Goal: Task Accomplishment & Management: Use online tool/utility

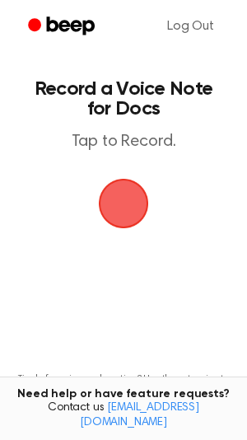
click at [154, 225] on span "button" at bounding box center [123, 203] width 82 height 82
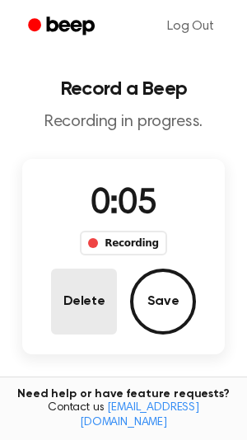
click at [72, 314] on button "Delete" at bounding box center [84, 301] width 66 height 66
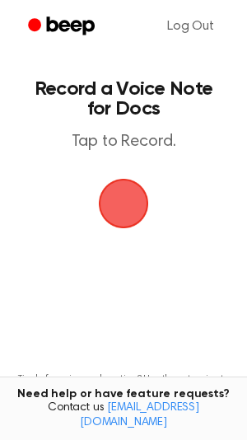
click at [131, 291] on main "Record a Voice Note for Docs Tap to Record. Tired of copying and pasting? Use t…" at bounding box center [123, 251] width 247 height 502
click at [122, 211] on span "button" at bounding box center [123, 203] width 91 height 91
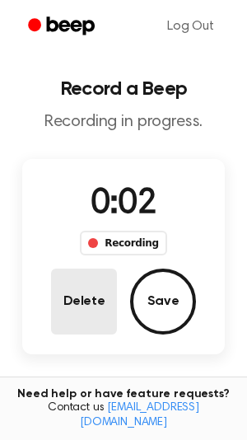
click at [79, 303] on button "Delete" at bounding box center [84, 301] width 66 height 66
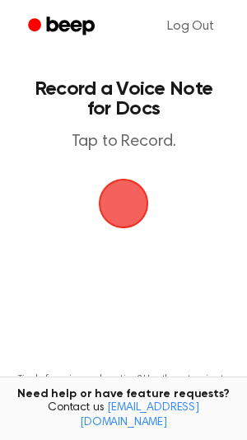
click at [106, 203] on span "button" at bounding box center [124, 204] width 77 height 77
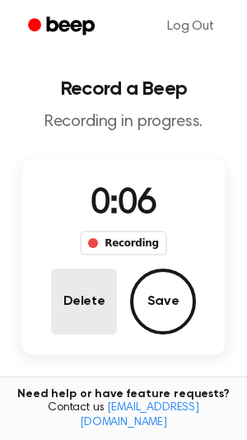
click at [99, 284] on button "Delete" at bounding box center [84, 301] width 66 height 66
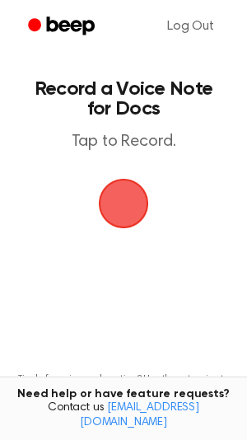
click at [146, 200] on span "button" at bounding box center [124, 204] width 68 height 68
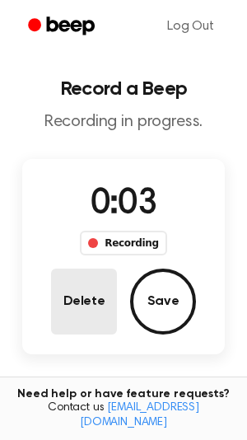
click at [58, 296] on button "Delete" at bounding box center [84, 301] width 66 height 66
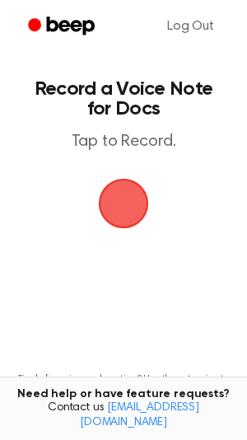
click at [135, 217] on span "button" at bounding box center [123, 203] width 72 height 72
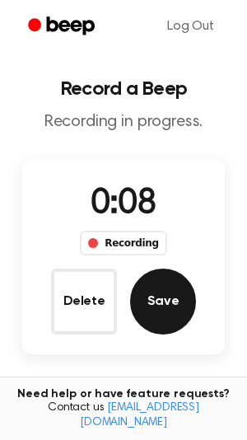
click at [144, 302] on button "Save" at bounding box center [163, 301] width 66 height 66
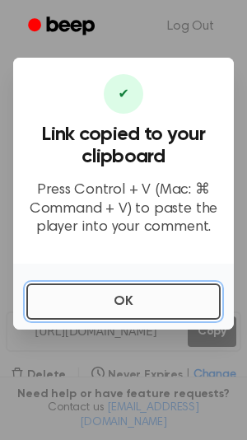
click at [166, 294] on button "OK" at bounding box center [123, 301] width 194 height 36
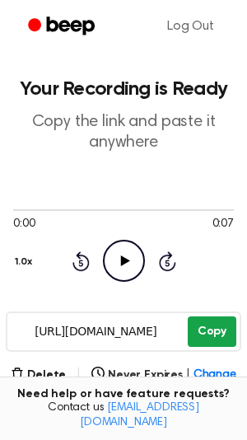
click at [196, 332] on button "Copy" at bounding box center [212, 331] width 49 height 30
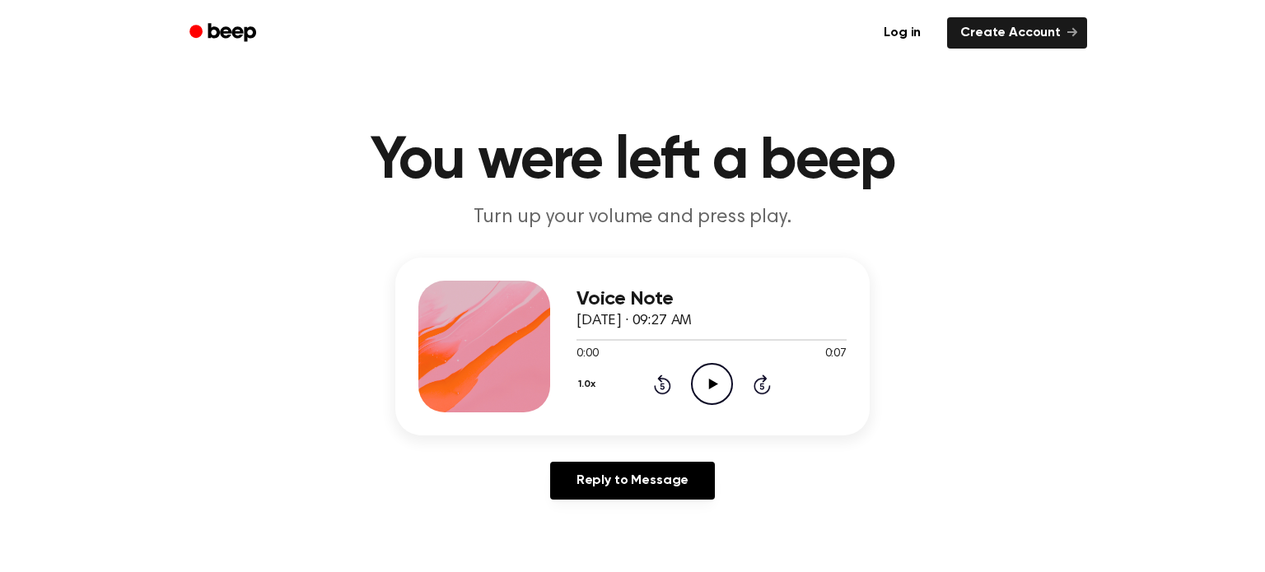
click at [728, 399] on icon "Play Audio" at bounding box center [712, 384] width 42 height 42
click at [916, 26] on link "Log in" at bounding box center [902, 33] width 70 height 38
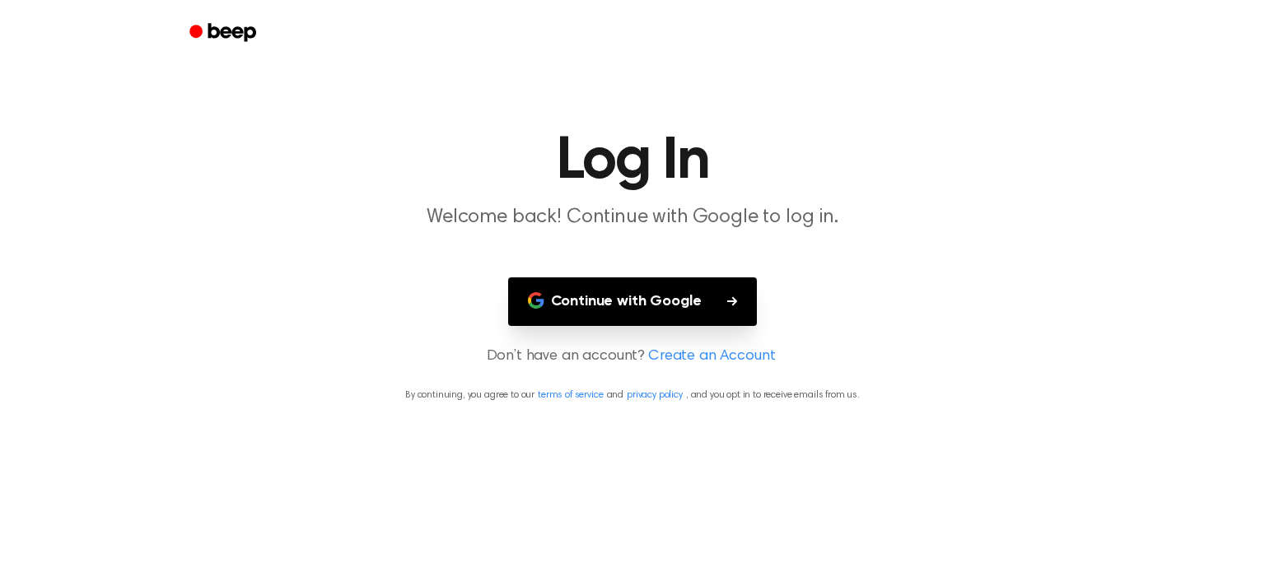
click at [656, 300] on button "Continue with Google" at bounding box center [633, 302] width 250 height 49
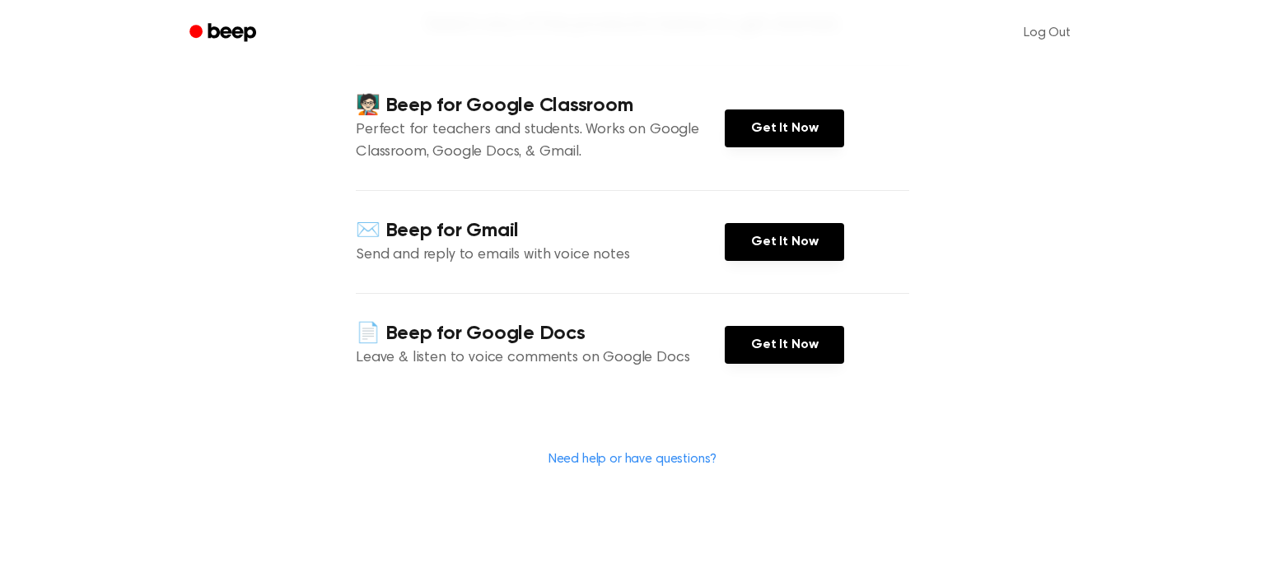
scroll to position [188, 0]
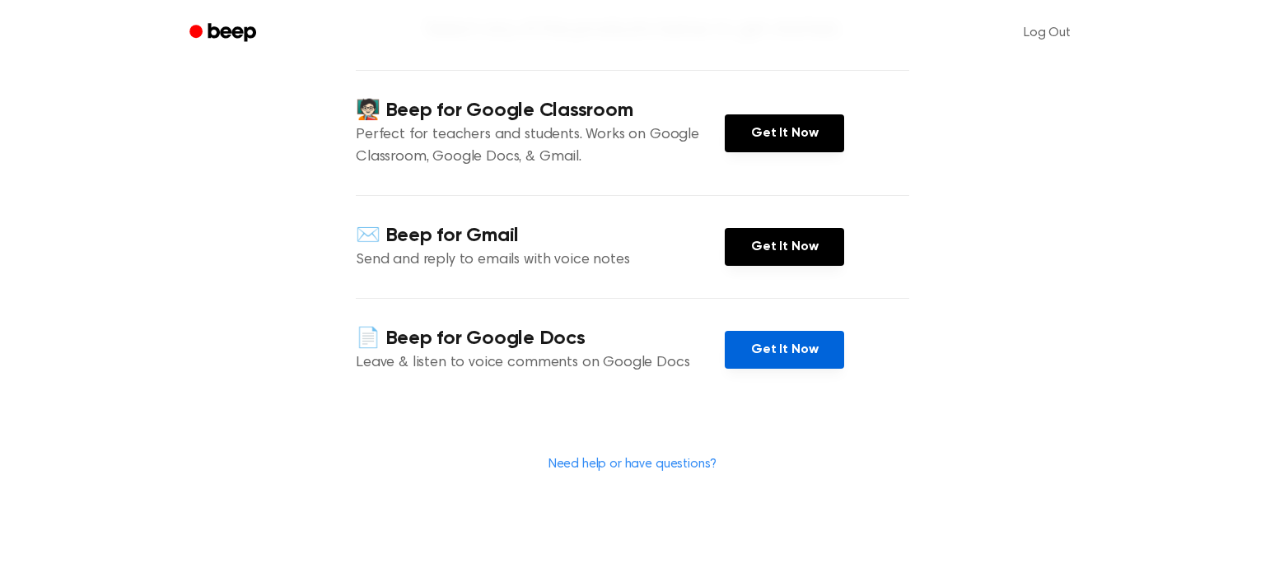
click at [750, 366] on link "Get It Now" at bounding box center [784, 350] width 119 height 38
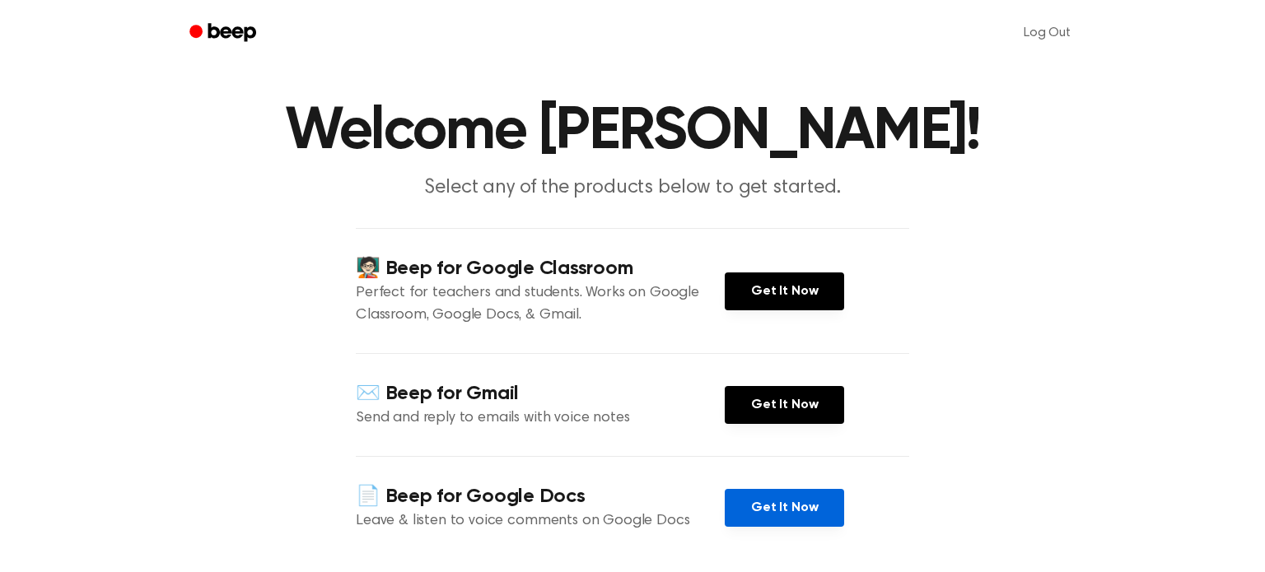
scroll to position [0, 0]
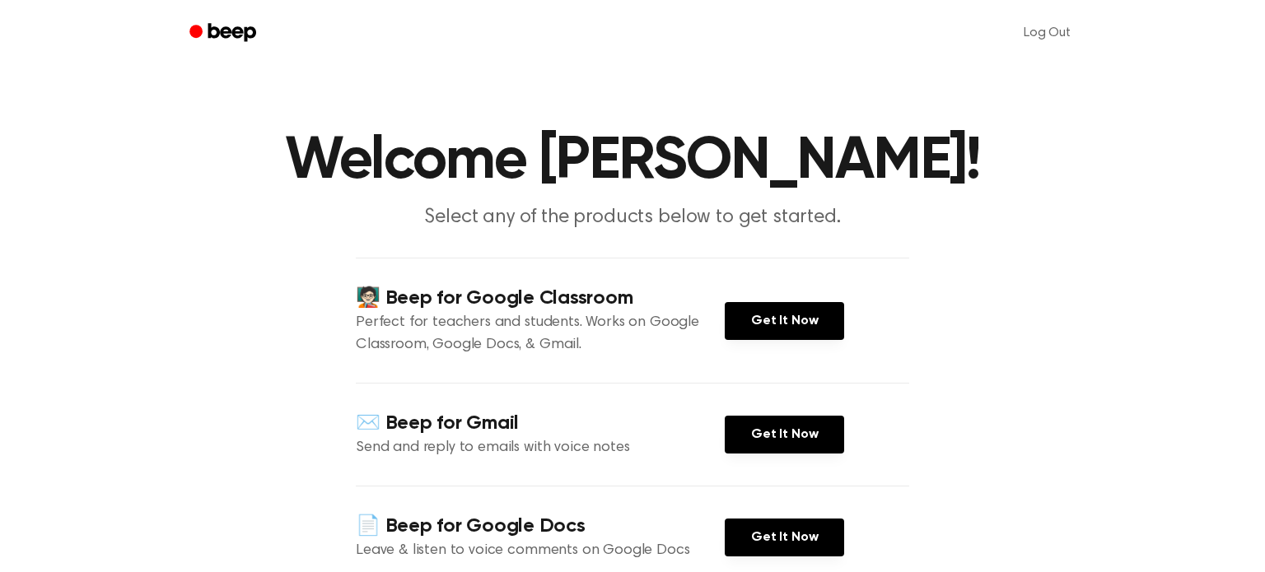
click at [787, 359] on div "🧑🏻‍🏫 Beep for Google Classroom Perfect for teachers and students. Works on Goog…" at bounding box center [632, 320] width 553 height 125
click at [818, 303] on link "Get It Now" at bounding box center [784, 321] width 119 height 38
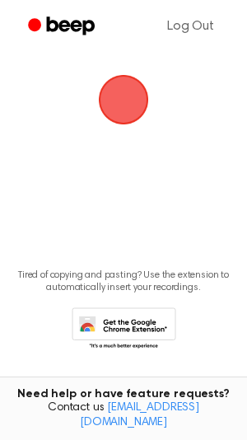
scroll to position [115, 0]
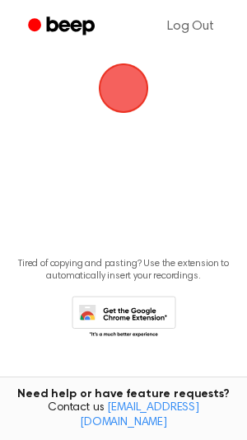
click at [156, 306] on icon at bounding box center [124, 318] width 105 height 45
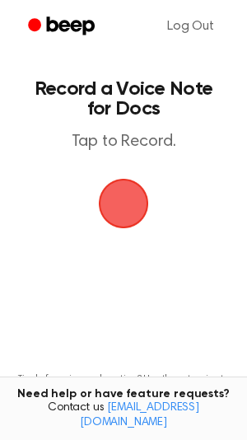
click at [127, 214] on span "button" at bounding box center [123, 203] width 81 height 81
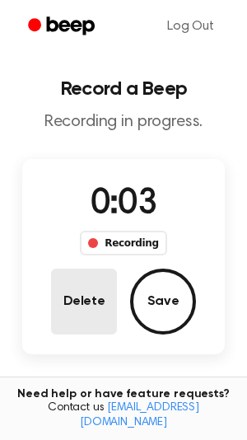
click at [95, 271] on button "Delete" at bounding box center [84, 301] width 66 height 66
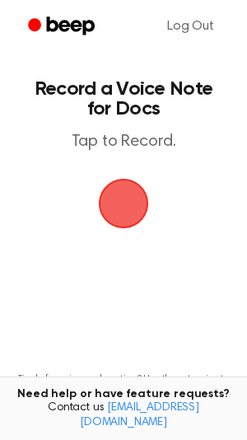
click at [117, 213] on span "button" at bounding box center [123, 203] width 90 height 90
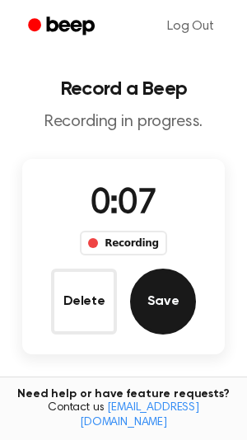
click at [171, 305] on button "Save" at bounding box center [163, 301] width 66 height 66
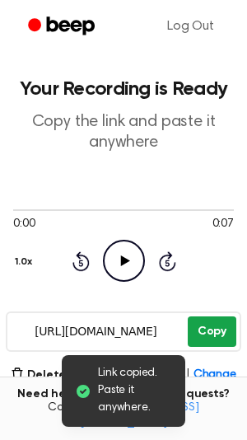
click at [205, 322] on button "Copy" at bounding box center [212, 331] width 49 height 30
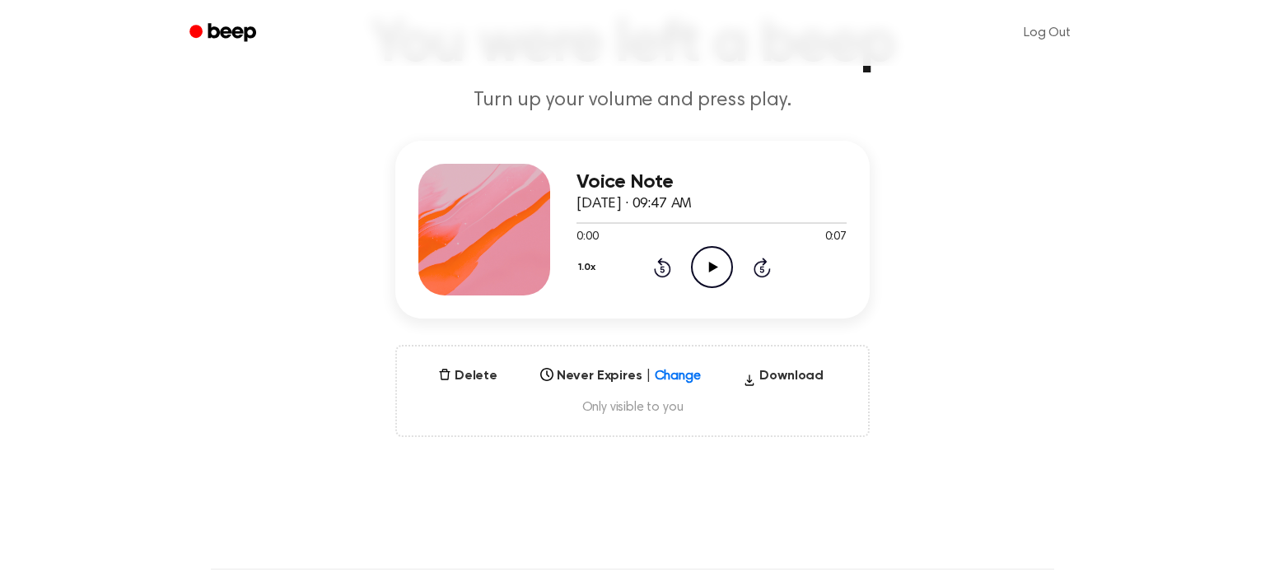
scroll to position [115, 0]
click at [807, 394] on button "Download" at bounding box center [783, 381] width 94 height 26
